Goal: Transaction & Acquisition: Purchase product/service

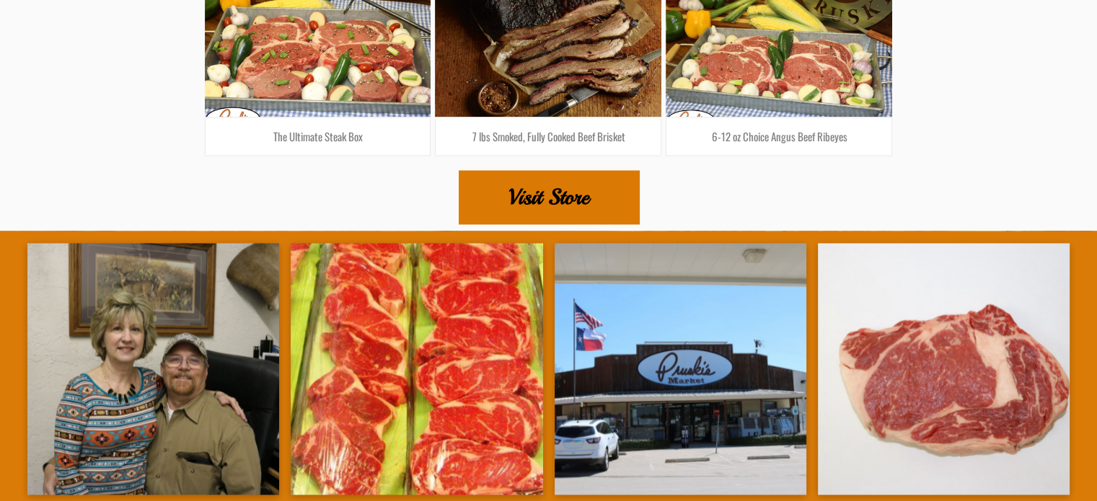
scroll to position [2453, 0]
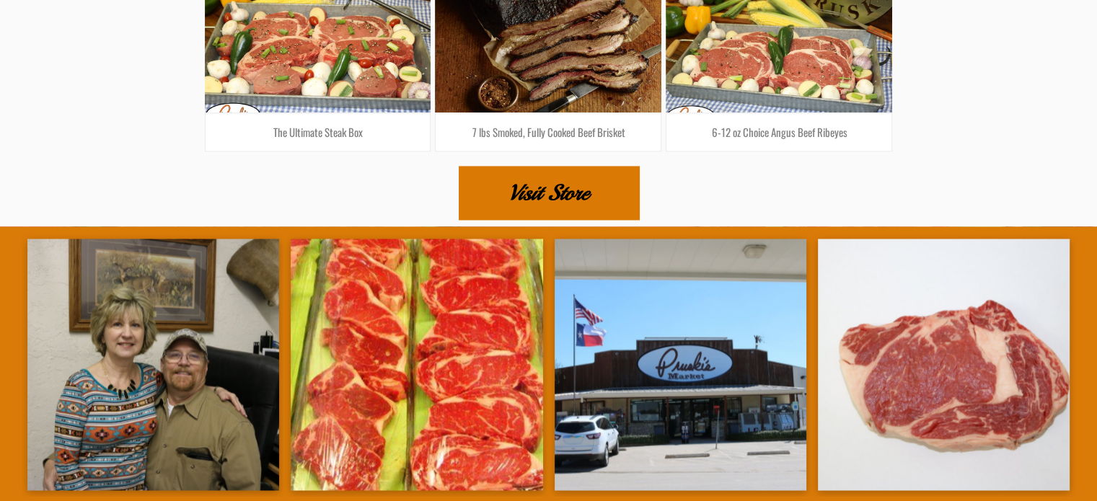
click at [553, 167] on span "Visit Store" at bounding box center [549, 192] width 80 height 50
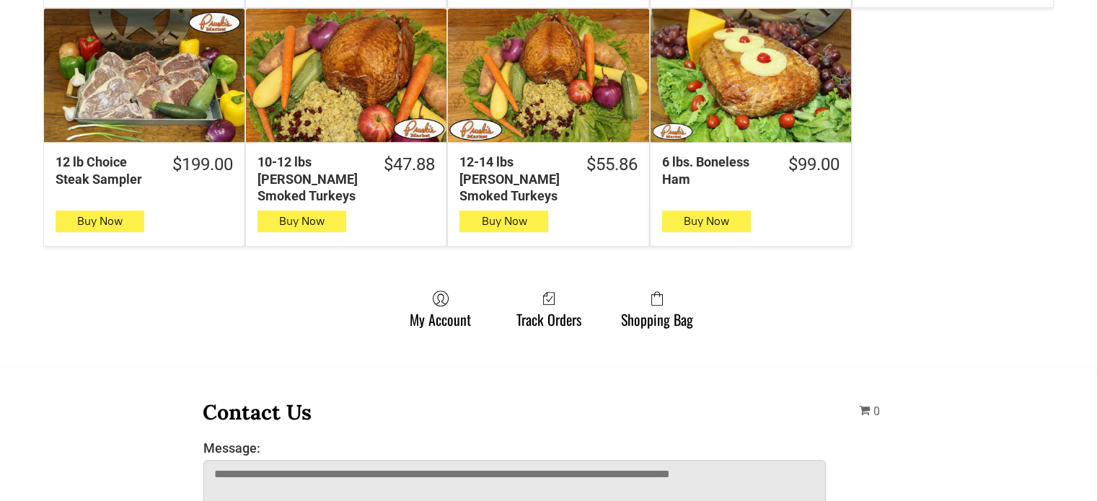
scroll to position [649, 0]
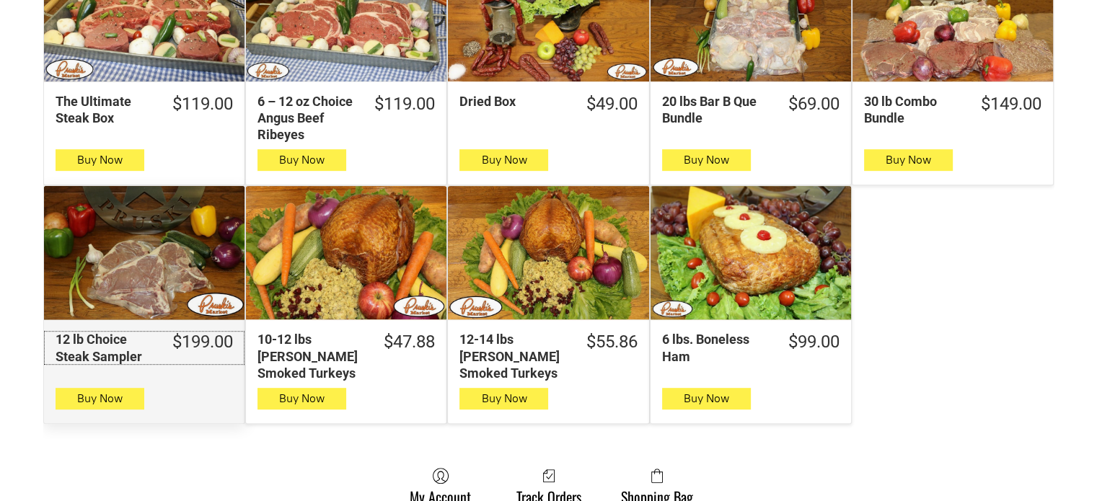
click at [82, 331] on div "12 lb Choice Steak Sampler" at bounding box center [106, 348] width 100 height 34
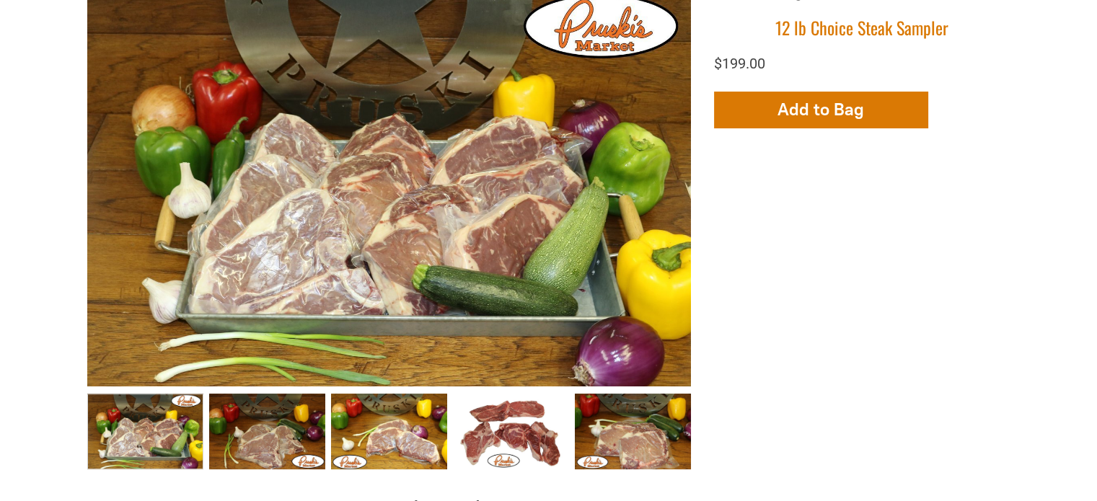
scroll to position [289, 0]
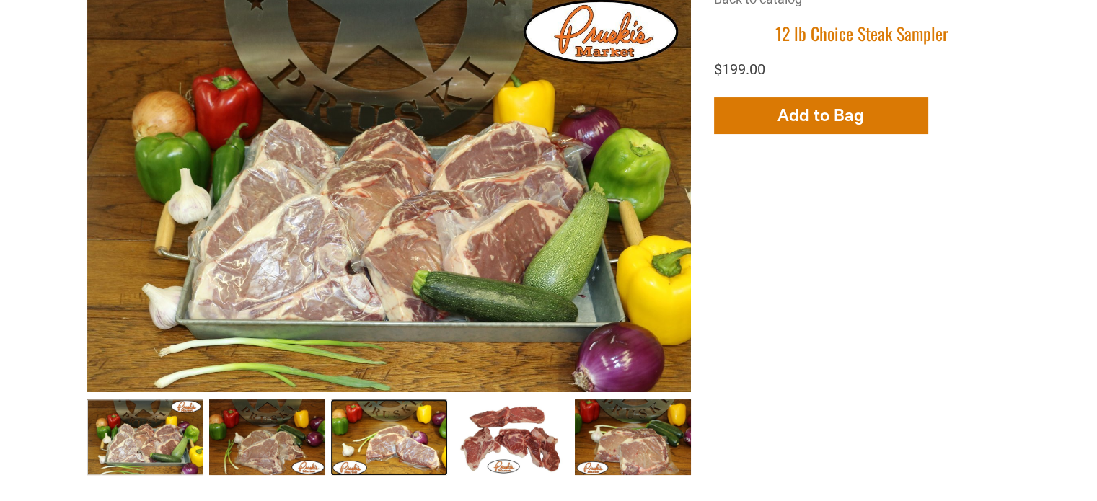
click at [392, 400] on link "12 lb Choice Steak Sampler003 2" at bounding box center [389, 438] width 116 height 76
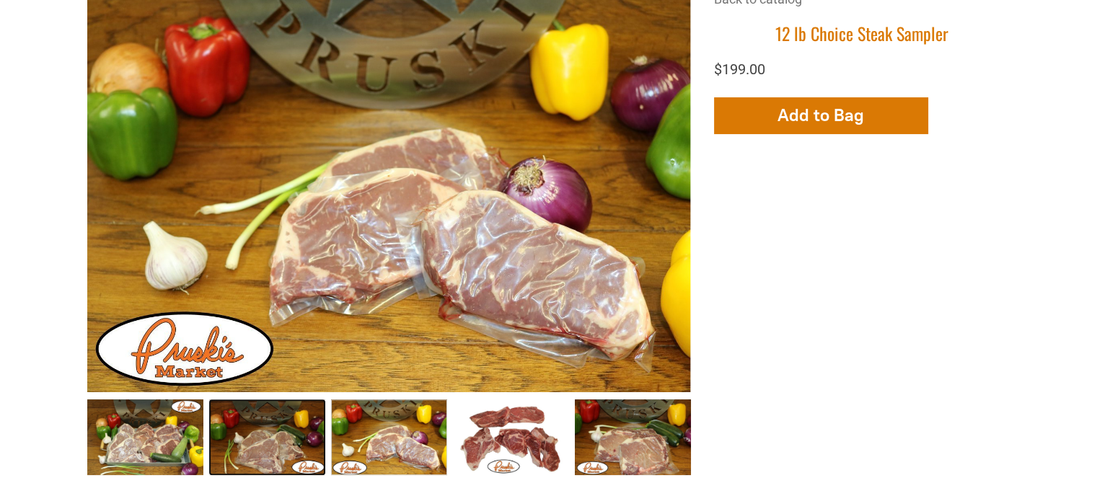
click at [285, 400] on link "12 lb Choice Steak Sampler002 1" at bounding box center [267, 438] width 116 height 76
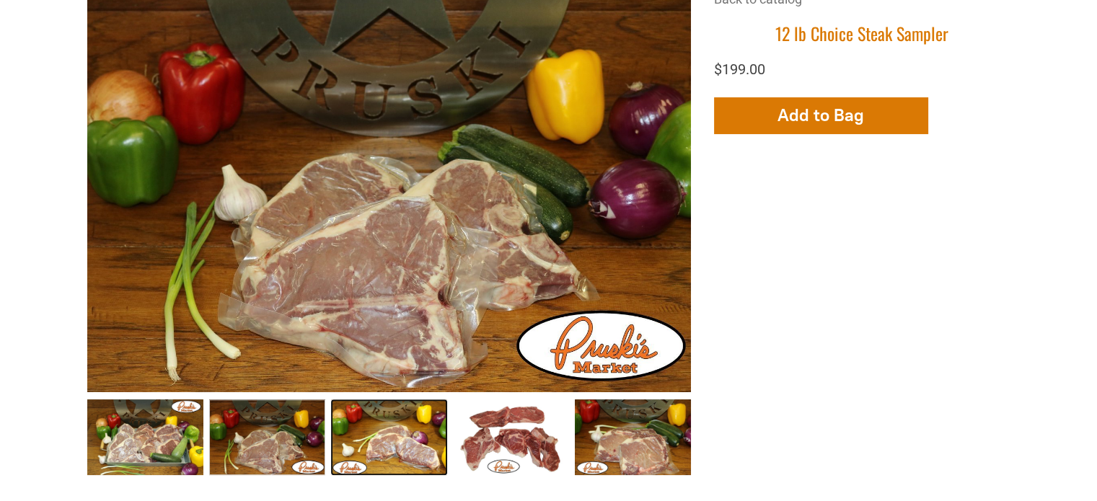
click at [361, 400] on link "12 lb Choice Steak Sampler003 2" at bounding box center [389, 438] width 116 height 76
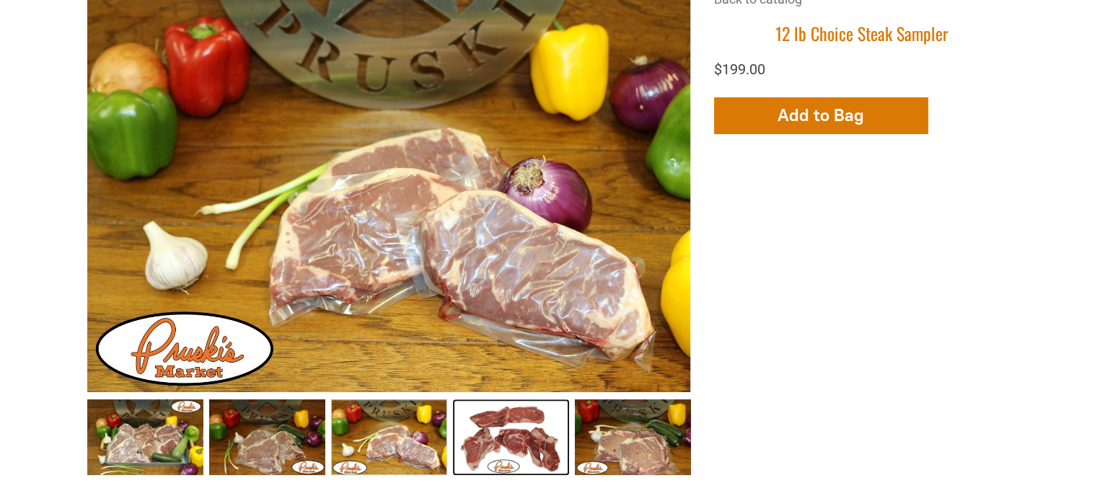
click at [486, 400] on link "12 lb Choice Steak Sampler004 3" at bounding box center [511, 438] width 116 height 76
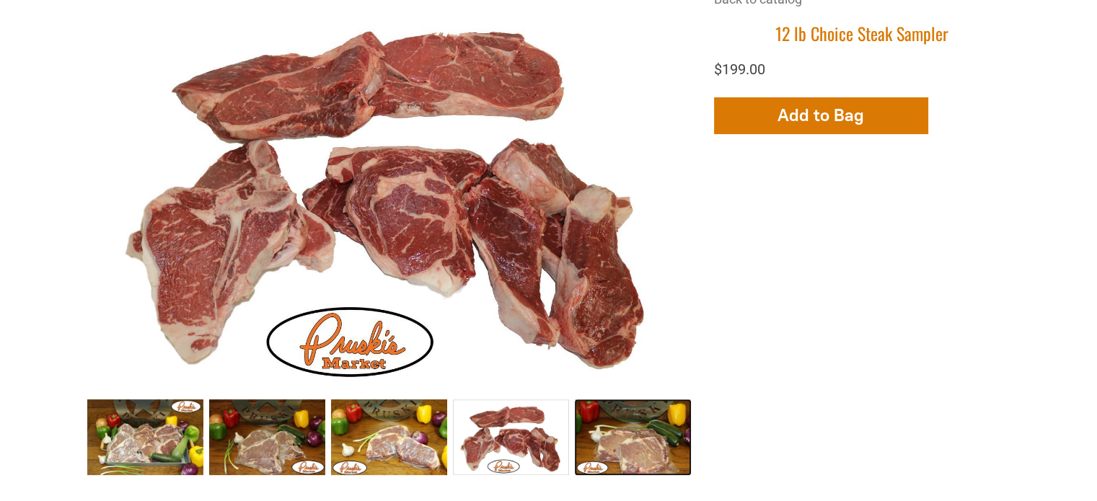
click at [631, 400] on link "12 lb Choice Steak Sampler005 4" at bounding box center [633, 438] width 116 height 76
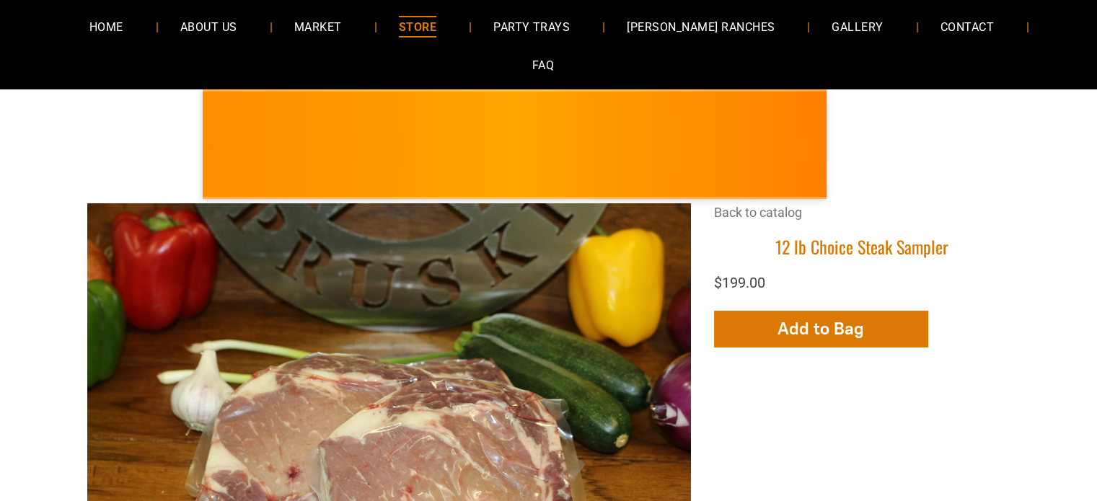
scroll to position [72, 0]
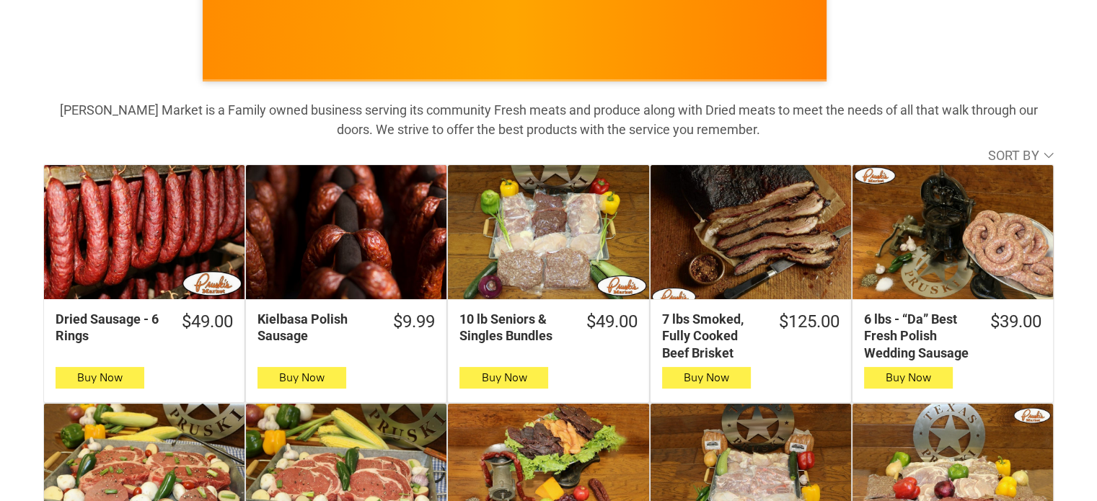
scroll to position [216, 0]
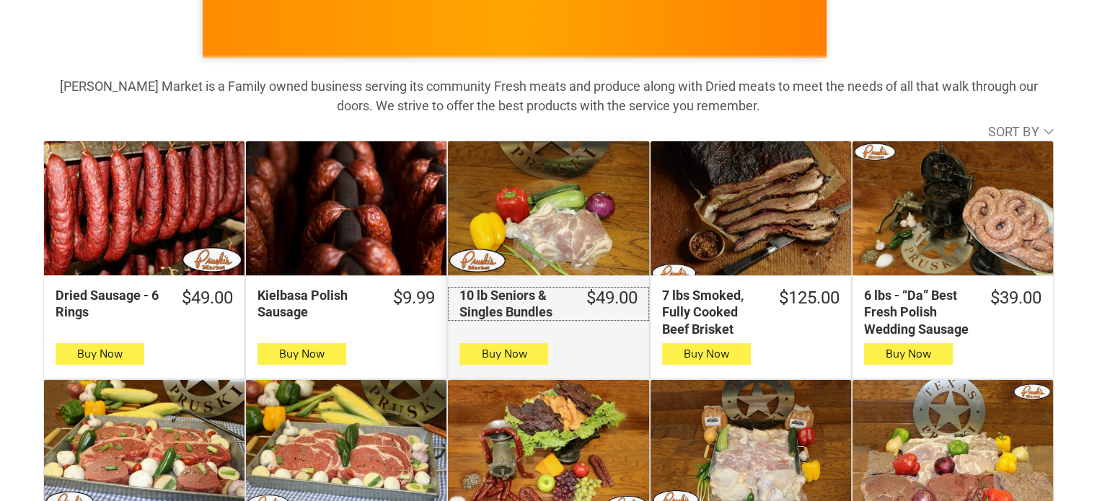
click at [524, 287] on div "10 lb Seniors & Singles Bundles" at bounding box center [514, 304] width 109 height 34
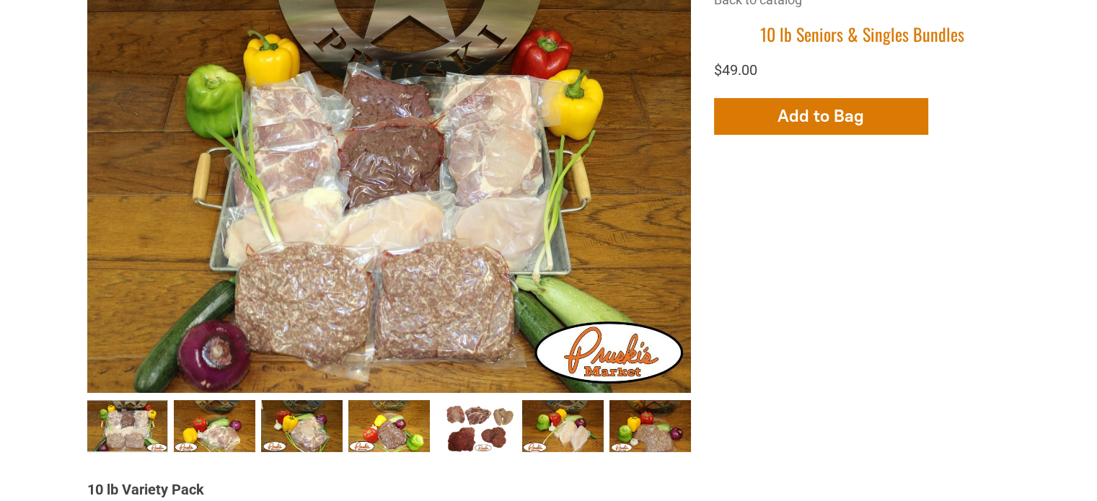
scroll to position [289, 0]
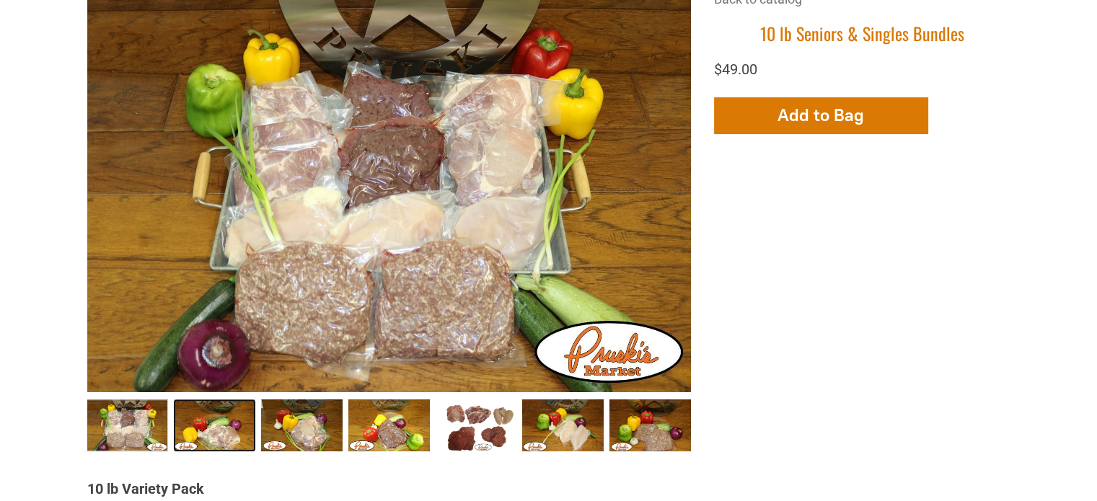
click at [198, 400] on link "Seniors &amp; Singles Bundles002 1" at bounding box center [215, 426] width 82 height 53
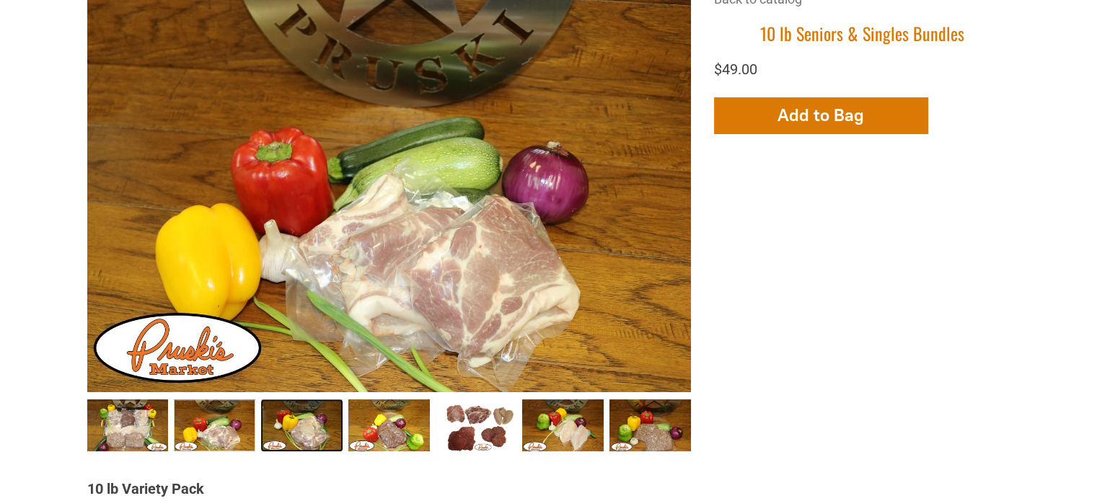
click at [292, 400] on link "Seniors &amp; Singles Bundles003 2" at bounding box center [302, 426] width 82 height 53
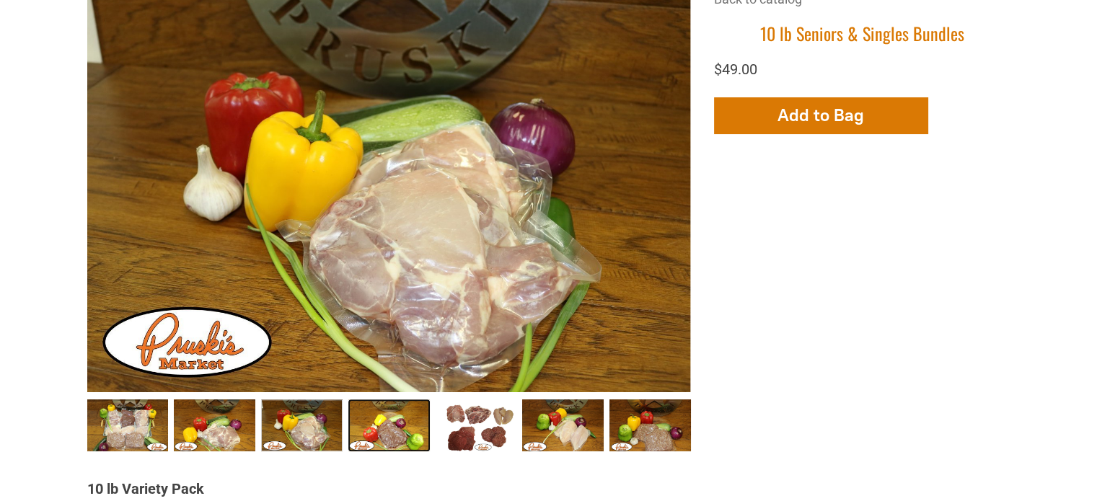
click at [379, 400] on link "Seniors &amp; Singles Bundles004 3" at bounding box center [389, 426] width 82 height 53
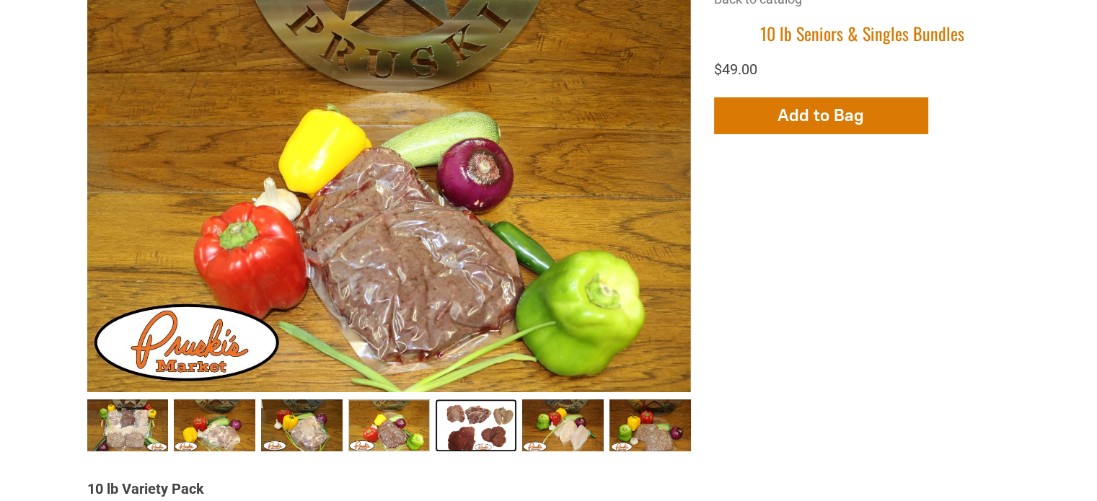
click at [472, 400] on link "Seniors &amp; Singles Bundles005 4" at bounding box center [477, 426] width 82 height 53
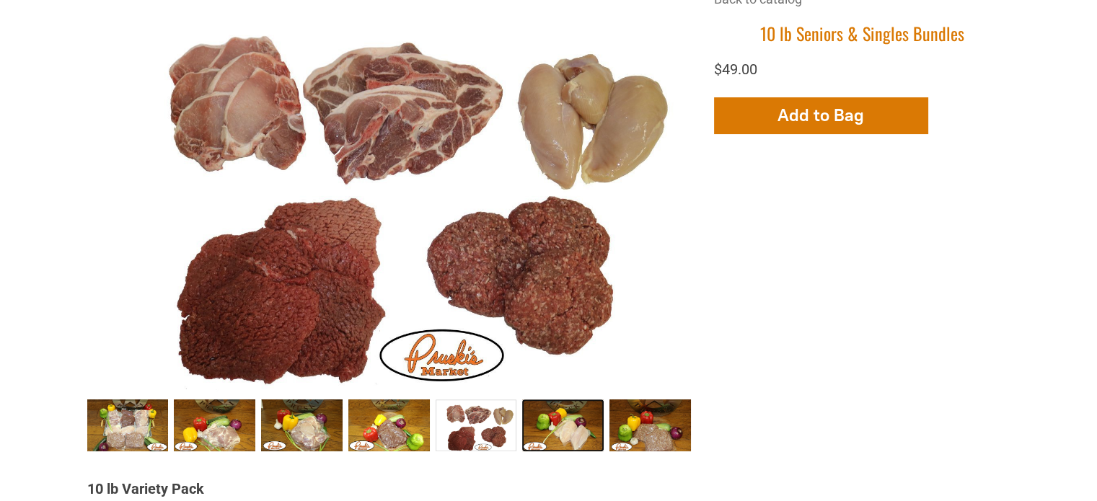
click at [551, 400] on link "Seniors &amp; Singles Bundles006 5" at bounding box center [563, 426] width 82 height 53
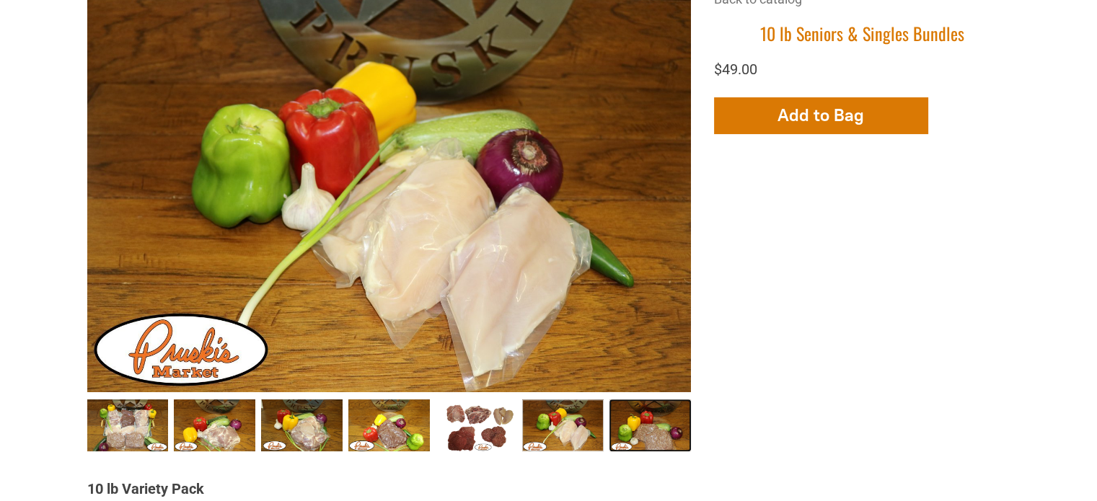
click at [657, 400] on link "Seniors &amp; Singles Bundles007 6" at bounding box center [651, 426] width 82 height 53
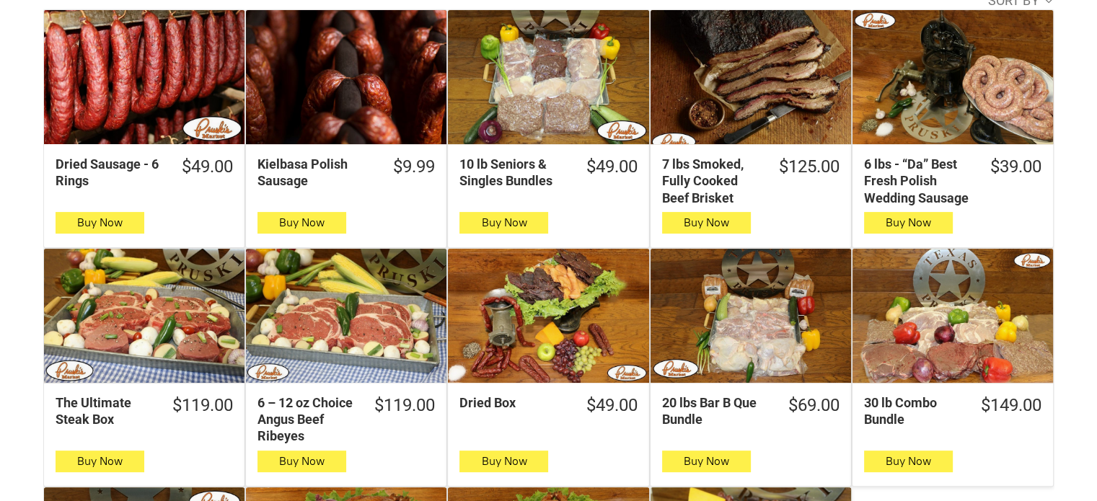
scroll to position [361, 0]
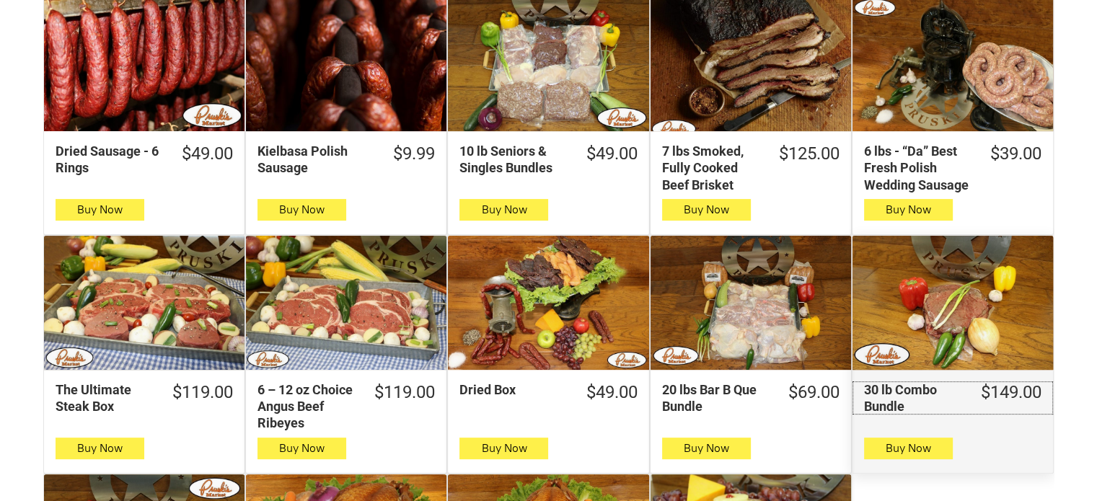
click at [886, 382] on div "30 lb Combo Bundle" at bounding box center [914, 399] width 100 height 34
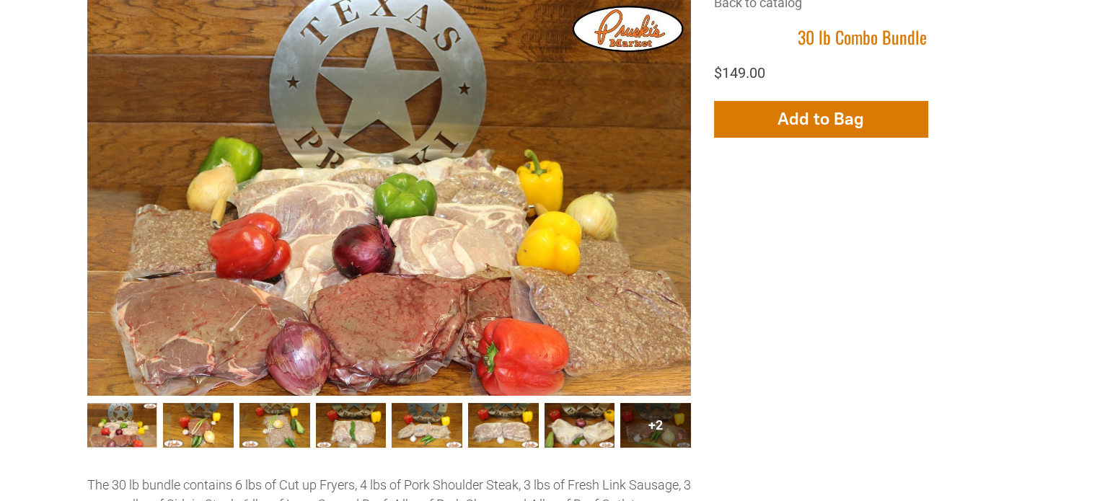
scroll to position [289, 0]
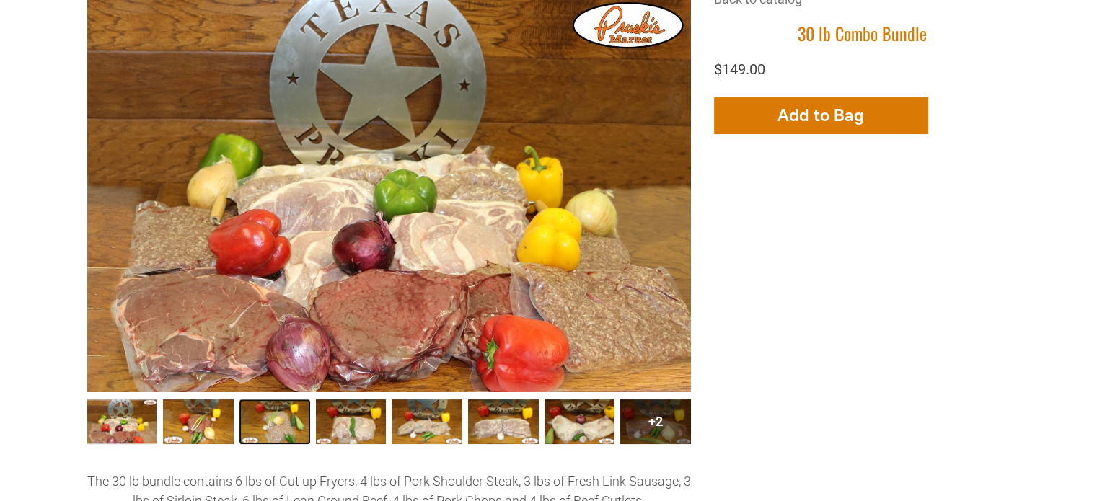
click at [271, 400] on link "30 lb Combo Bundle003 2" at bounding box center [275, 422] width 71 height 45
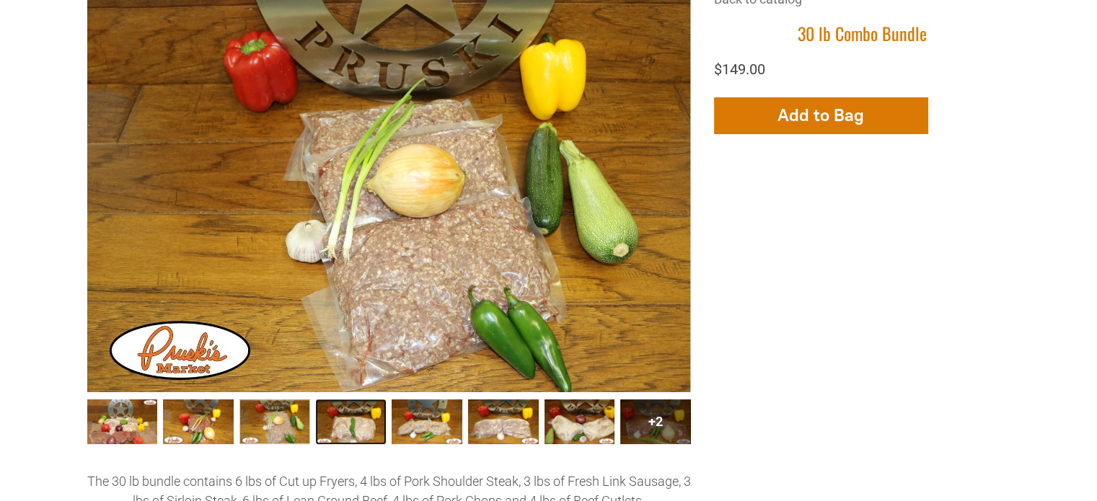
click at [337, 400] on link "30 lb Combo Bundle004 3" at bounding box center [351, 422] width 71 height 45
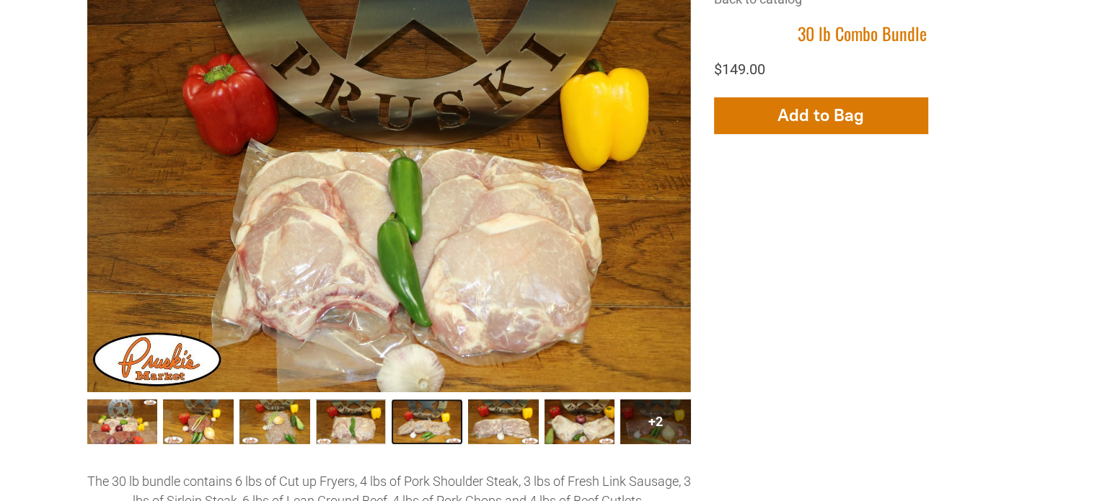
click at [416, 400] on link "30 lb Combo Bundle005 4" at bounding box center [427, 422] width 71 height 45
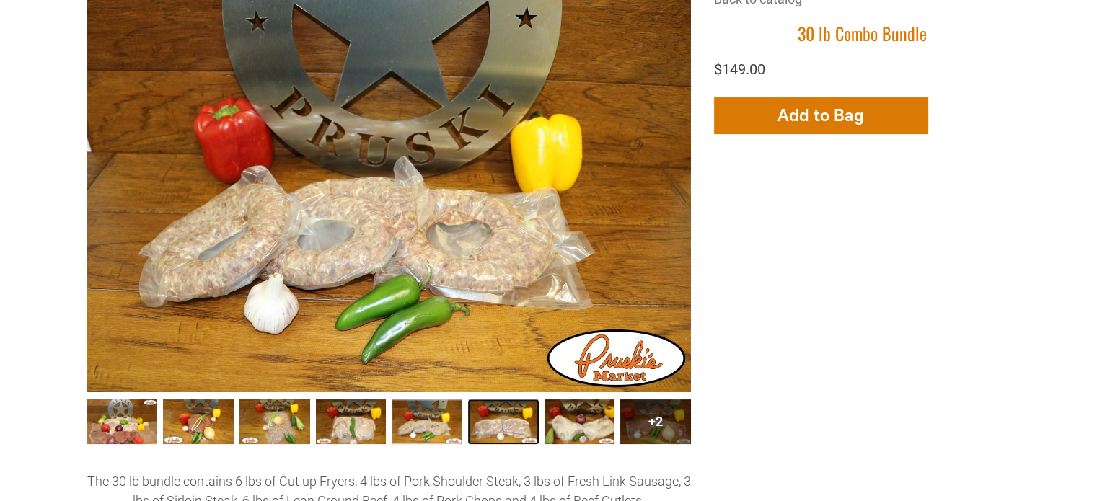
click at [511, 400] on link "30 lb Combo Bundle006 5" at bounding box center [503, 422] width 71 height 45
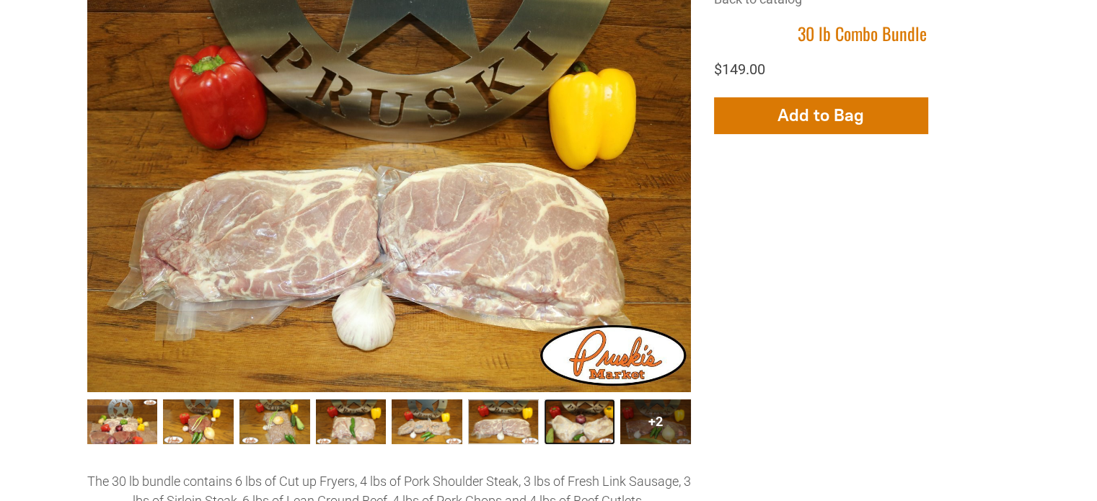
click at [566, 400] on link "30 lb Combo Bundle007 6" at bounding box center [580, 422] width 71 height 45
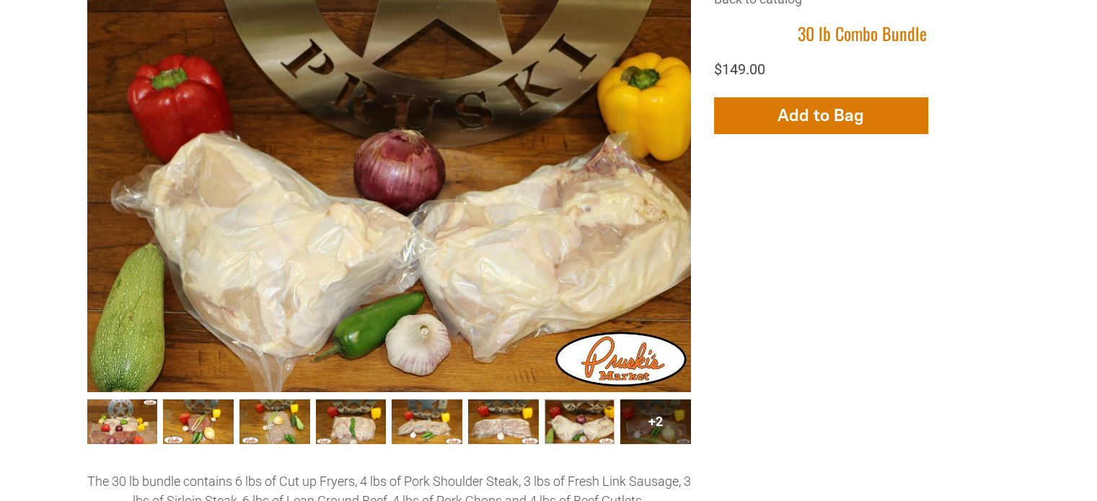
click at [659, 400] on div "+2" at bounding box center [655, 422] width 71 height 45
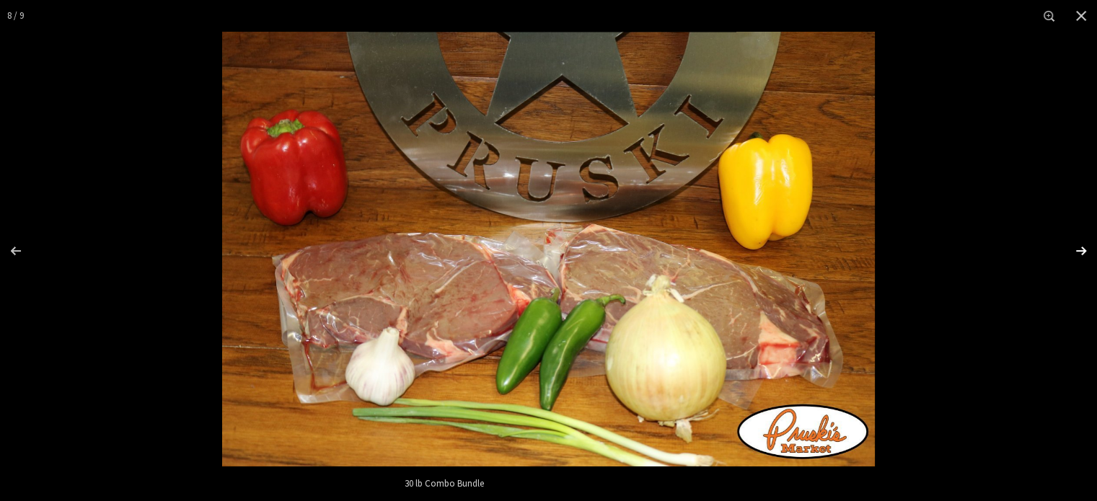
click at [1081, 251] on div "Images Gallery" at bounding box center [1072, 251] width 50 height 72
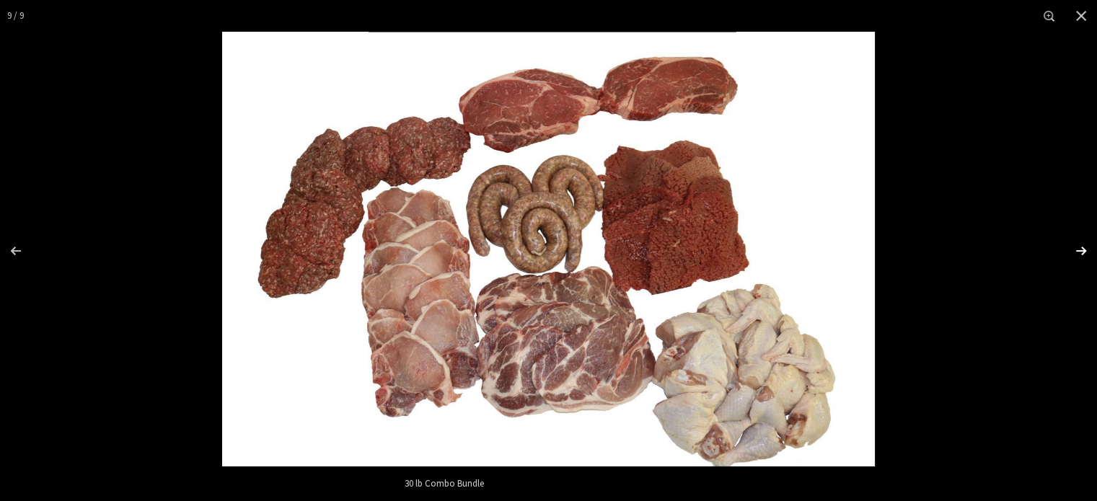
click at [1091, 247] on div "Images Gallery" at bounding box center [1072, 251] width 50 height 72
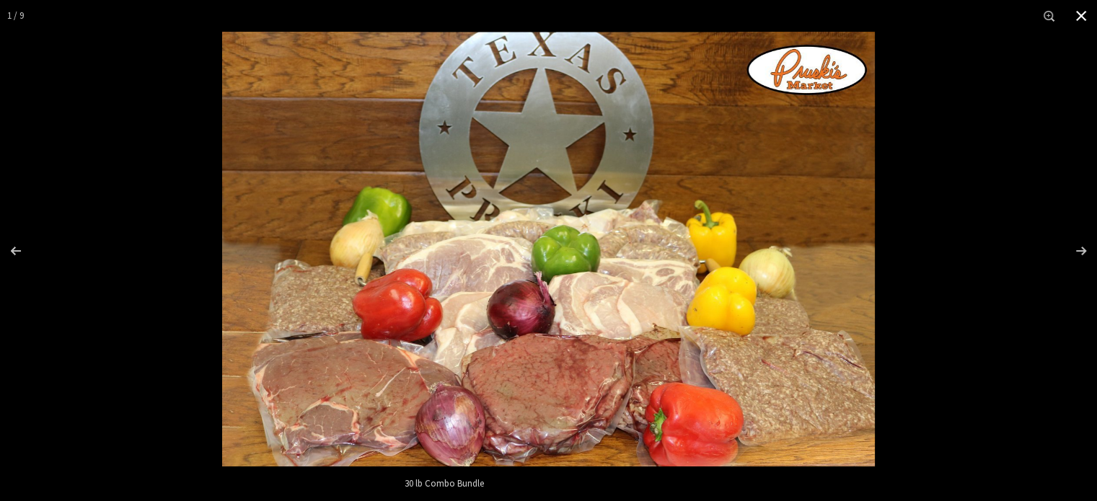
click at [1080, 14] on button "Close" at bounding box center [1082, 16] width 32 height 32
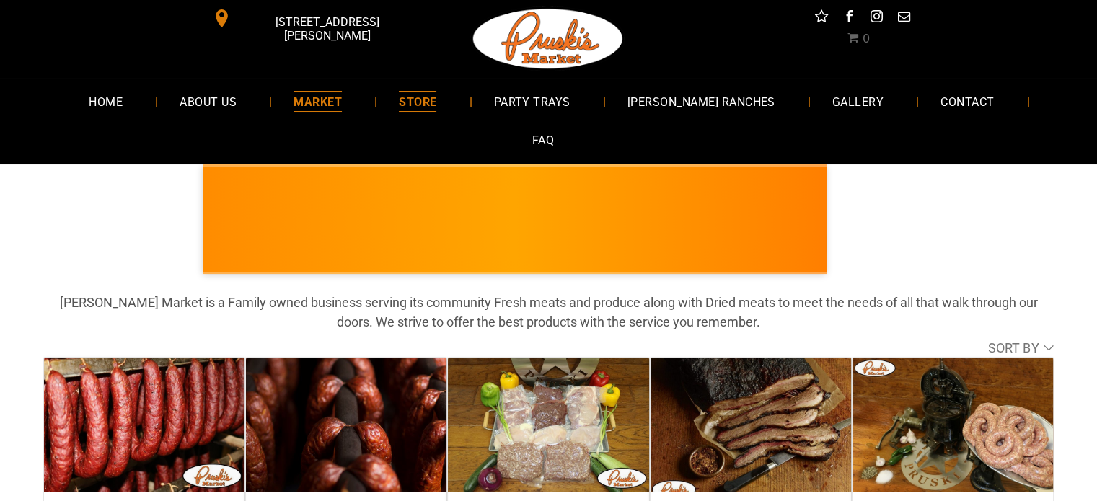
click at [312, 101] on span "MARKET" at bounding box center [318, 101] width 48 height 21
click at [312, 98] on span "MARKET" at bounding box center [318, 101] width 48 height 21
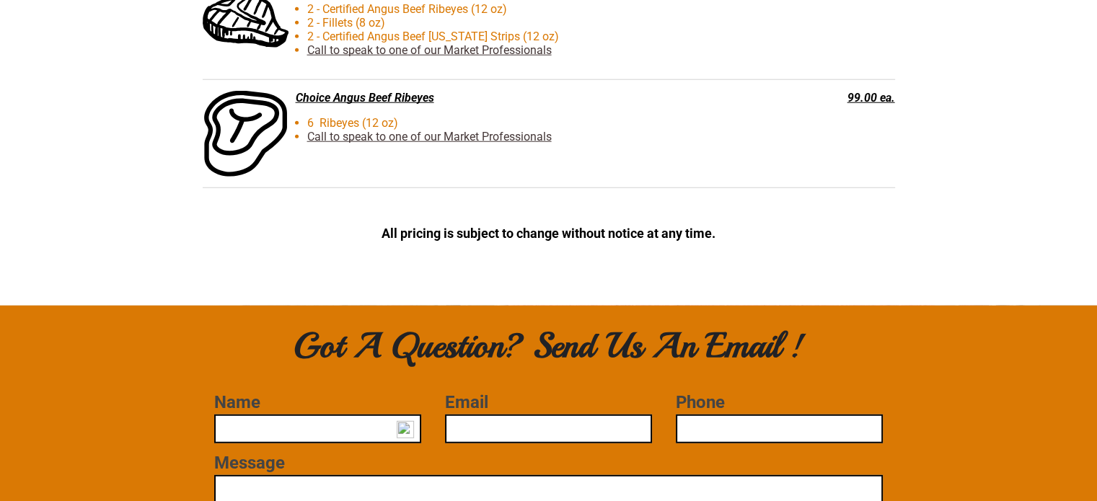
scroll to position [3824, 0]
